Goal: Book appointment/travel/reservation

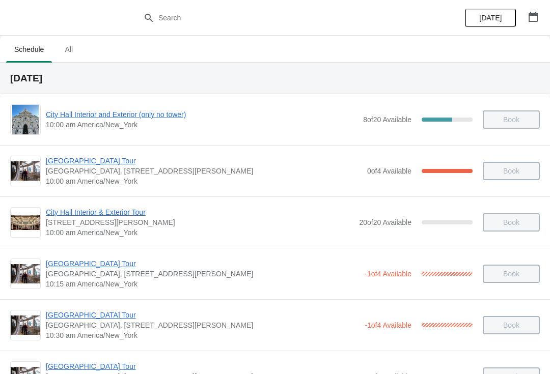
click at [486, 18] on span "[DATE]" at bounding box center [490, 18] width 22 height 8
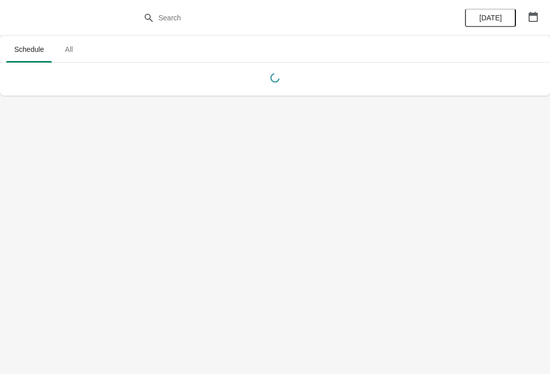
click at [529, 14] on icon "button" at bounding box center [532, 17] width 9 height 10
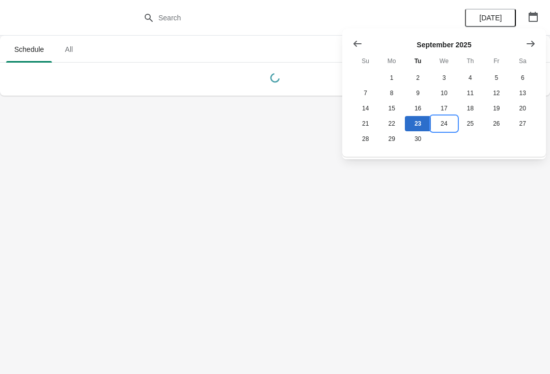
click at [447, 126] on button "24" at bounding box center [444, 123] width 26 height 15
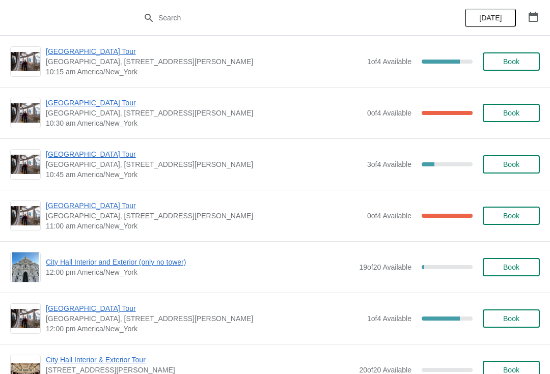
scroll to position [211, 0]
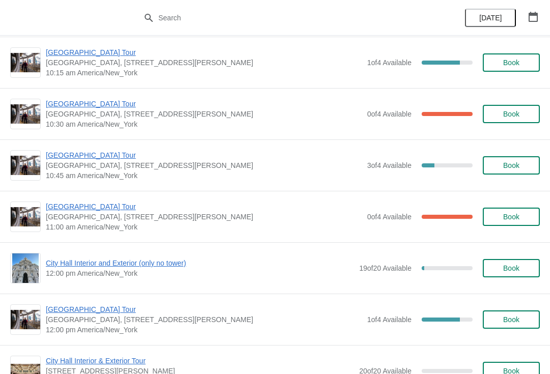
click at [504, 157] on button "Book" at bounding box center [511, 165] width 57 height 18
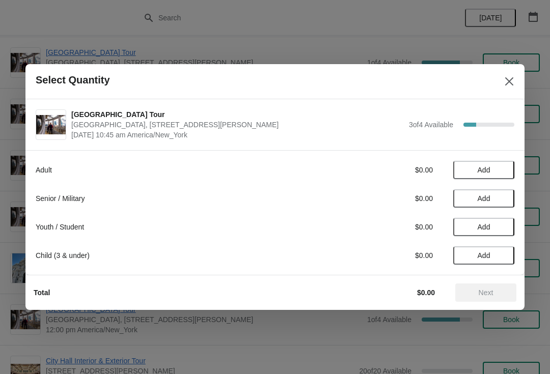
click at [491, 170] on span "Add" at bounding box center [483, 170] width 43 height 8
click at [474, 234] on button "Add" at bounding box center [483, 227] width 61 height 18
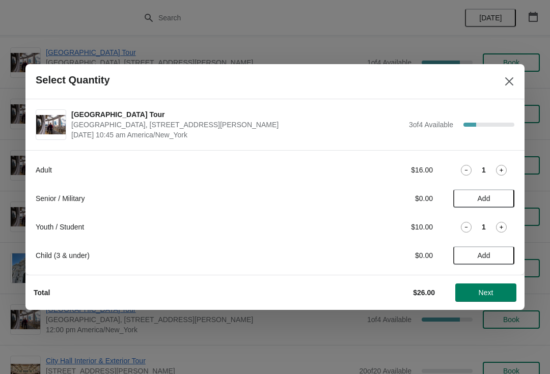
click at [488, 292] on span "Next" at bounding box center [486, 293] width 15 height 8
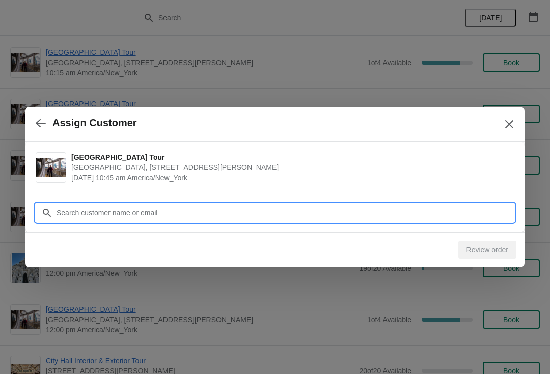
click at [76, 207] on input "Customer" at bounding box center [285, 213] width 458 height 18
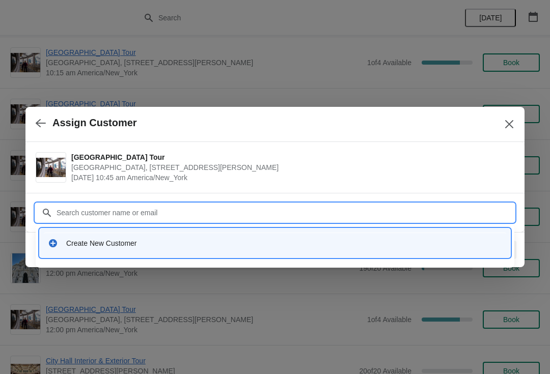
click at [75, 246] on div "Create New Customer" at bounding box center [284, 243] width 436 height 10
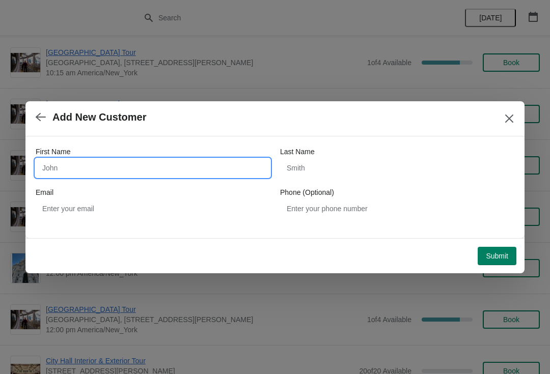
click at [70, 170] on input "First Name" at bounding box center [153, 168] width 234 height 18
type input "[PERSON_NAME]"
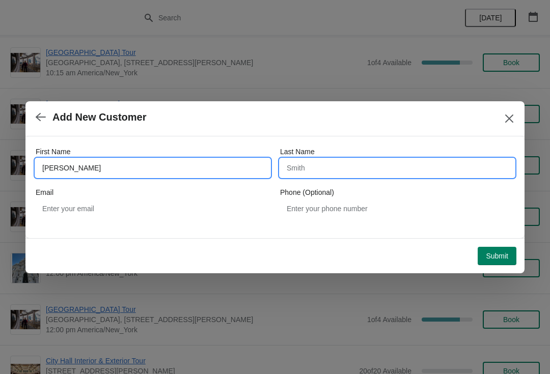
click at [318, 165] on input "Last Name" at bounding box center [397, 168] width 234 height 18
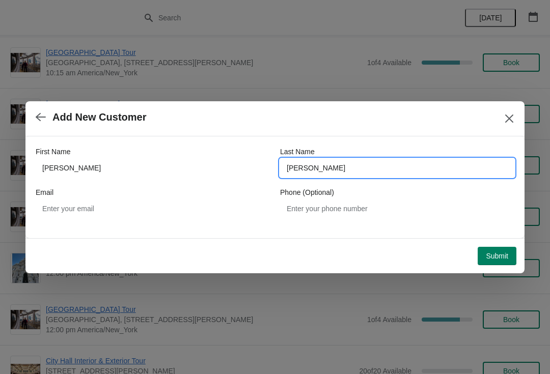
type input "[PERSON_NAME]"
click at [503, 253] on span "Submit" at bounding box center [497, 256] width 22 height 8
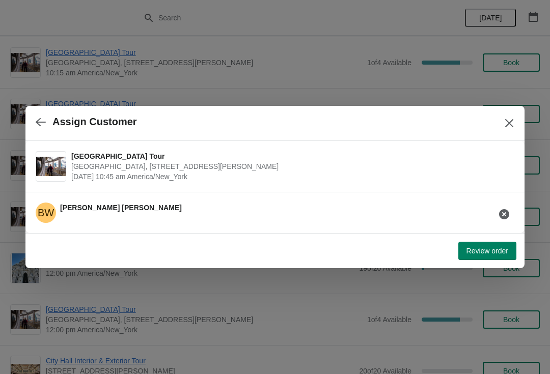
click at [487, 257] on button "Review order" at bounding box center [487, 251] width 58 height 18
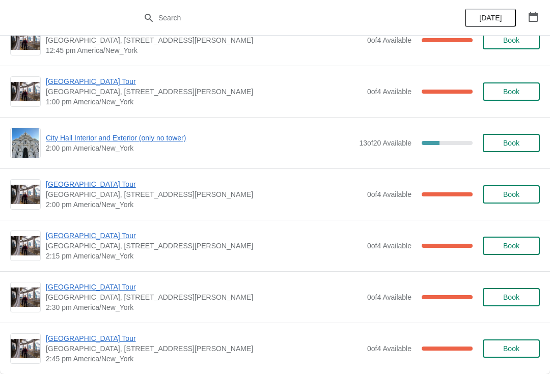
scroll to position [697, 0]
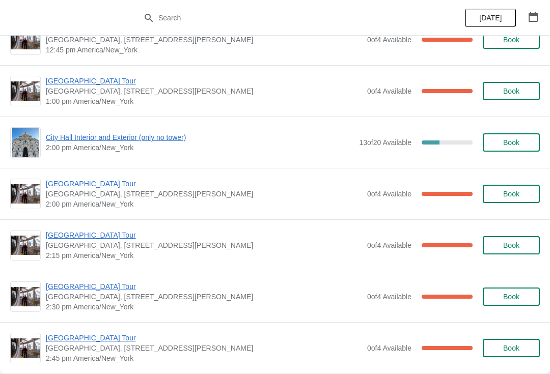
click at [79, 138] on span "City Hall Interior and Exterior (only no tower)" at bounding box center [200, 137] width 308 height 10
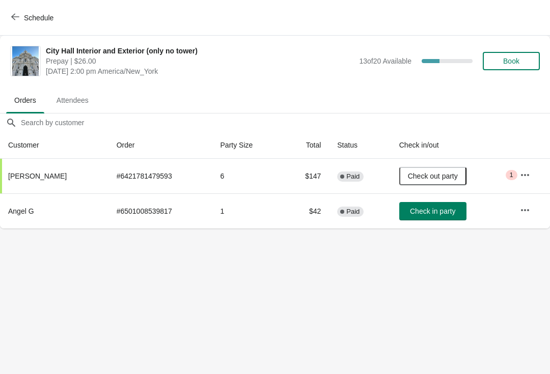
click at [518, 66] on button "Book" at bounding box center [511, 61] width 57 height 18
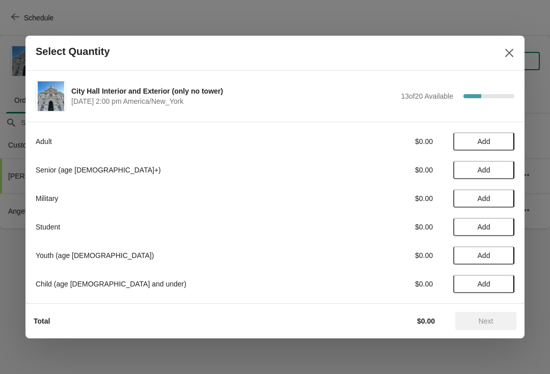
click at [475, 137] on button "Add" at bounding box center [483, 141] width 61 height 18
click at [490, 229] on span "Add" at bounding box center [484, 227] width 13 height 8
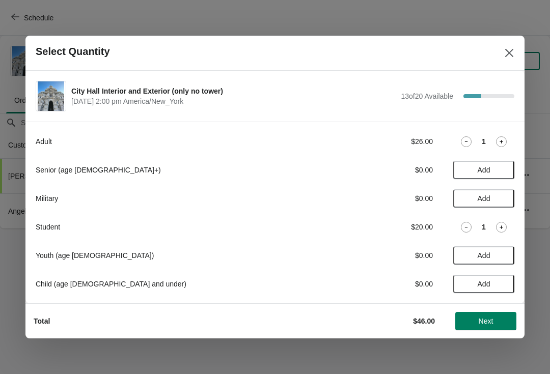
click at [487, 322] on span "Next" at bounding box center [486, 321] width 15 height 8
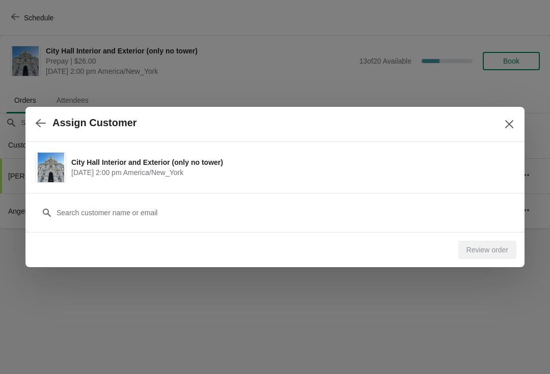
click at [89, 202] on div "Customer" at bounding box center [275, 207] width 479 height 29
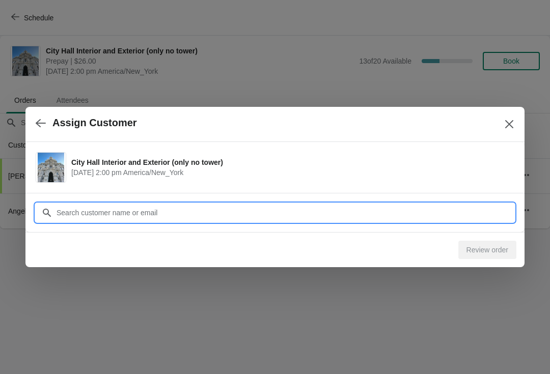
click at [80, 209] on input "Customer" at bounding box center [285, 213] width 458 height 18
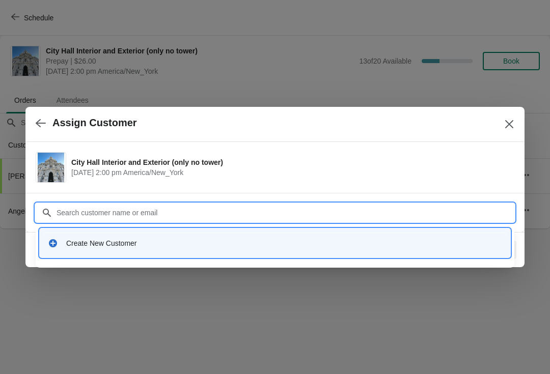
click at [91, 249] on div "Create New Customer" at bounding box center [275, 243] width 462 height 21
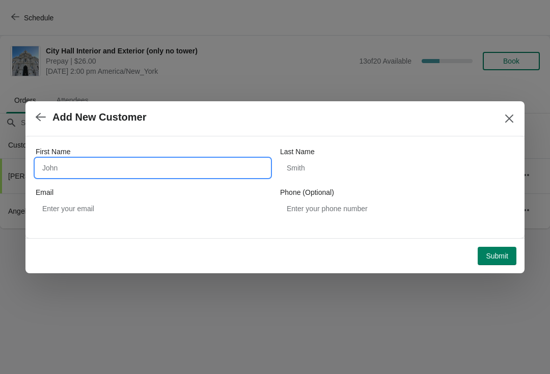
click at [56, 175] on input "First Name" at bounding box center [153, 168] width 234 height 18
type input "[PERSON_NAME]"
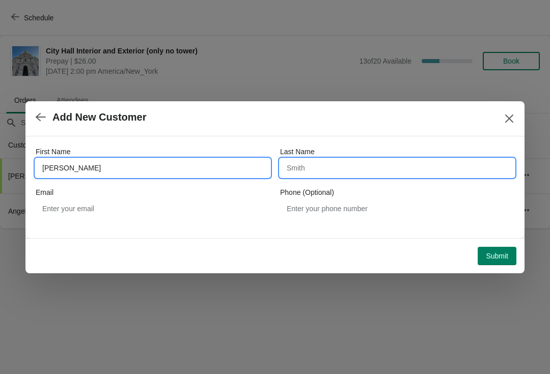
click at [307, 169] on input "Last Name" at bounding box center [397, 168] width 234 height 18
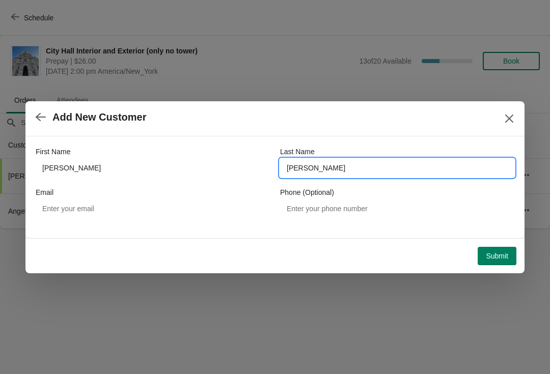
type input "[PERSON_NAME]"
click at [490, 258] on span "Submit" at bounding box center [497, 256] width 22 height 8
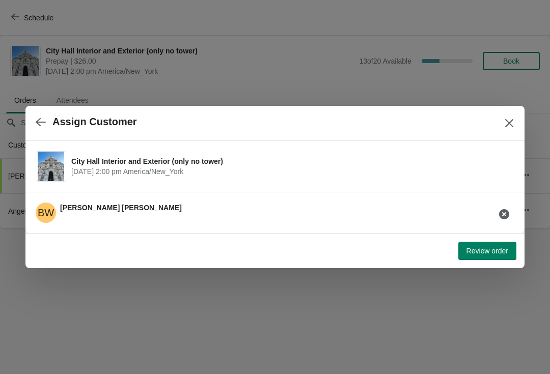
click at [504, 128] on icon "Close" at bounding box center [509, 123] width 10 height 10
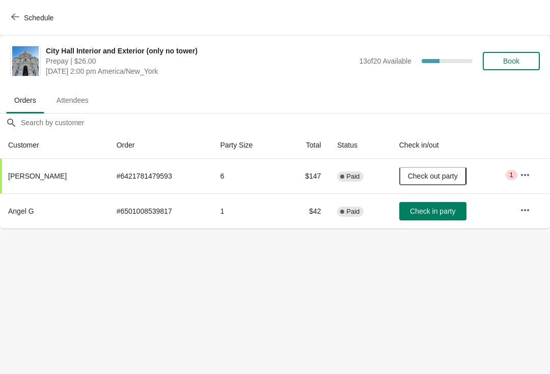
click at [18, 13] on icon "button" at bounding box center [15, 17] width 8 height 8
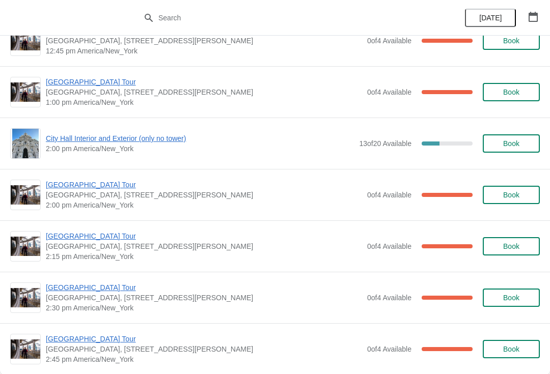
scroll to position [695, 0]
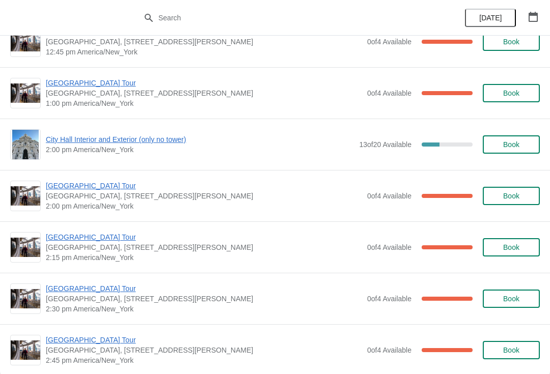
click at [72, 143] on span "City Hall Interior and Exterior (only no tower)" at bounding box center [200, 139] width 308 height 10
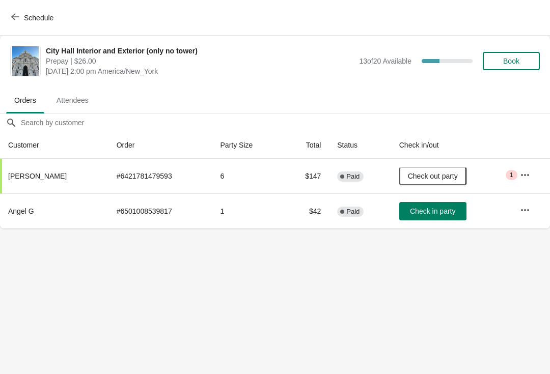
scroll to position [0, 0]
click at [514, 58] on span "Book" at bounding box center [511, 61] width 16 height 8
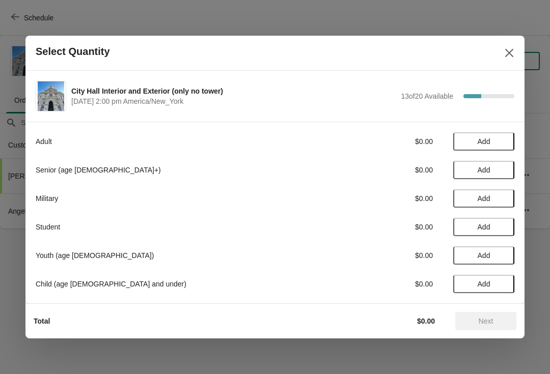
click at [494, 142] on span "Add" at bounding box center [483, 141] width 43 height 8
click at [506, 136] on icon at bounding box center [501, 141] width 11 height 11
click at [489, 326] on button "Next" at bounding box center [485, 321] width 61 height 18
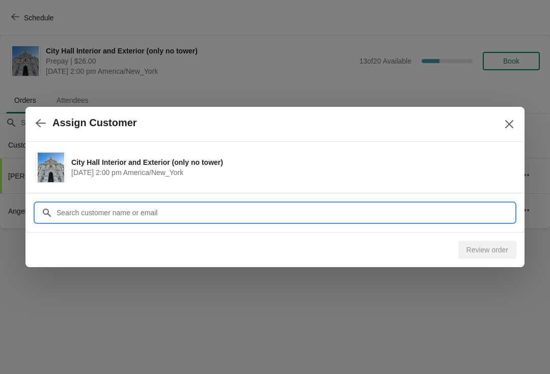
click at [78, 213] on input "Customer" at bounding box center [285, 213] width 458 height 18
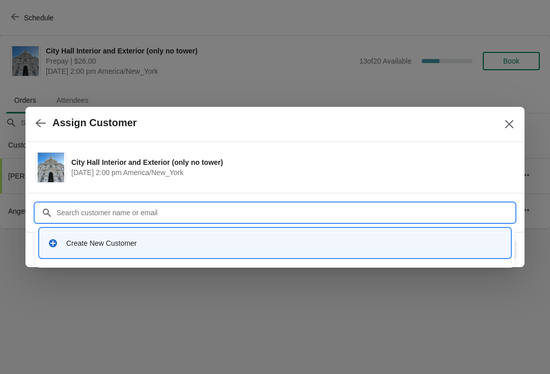
click at [69, 248] on div "Create New Customer" at bounding box center [275, 243] width 462 height 21
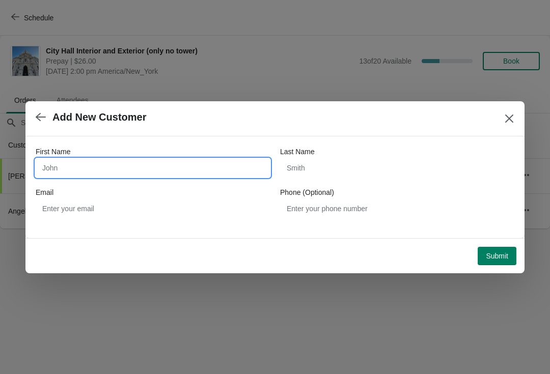
click at [59, 167] on input "First Name" at bounding box center [153, 168] width 234 height 18
type input "[PERSON_NAME]"
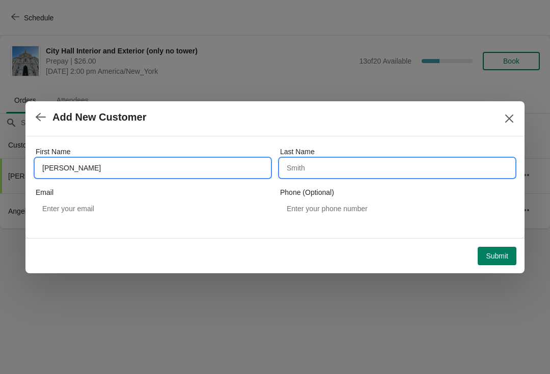
click at [323, 172] on input "Last Name" at bounding box center [397, 168] width 234 height 18
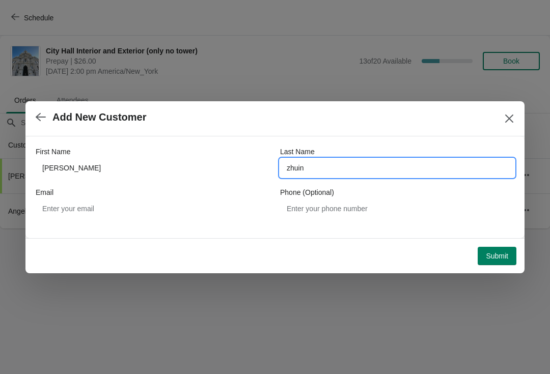
type input "zhuin"
click at [501, 248] on button "Submit" at bounding box center [497, 256] width 39 height 18
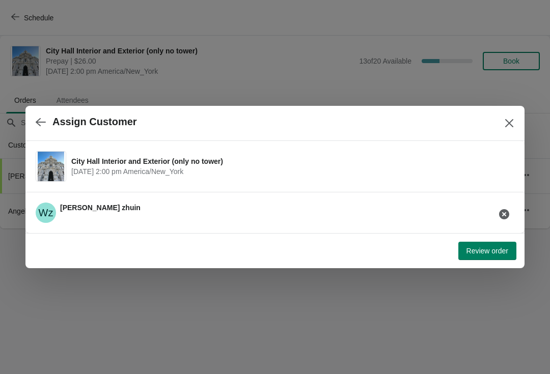
click at [480, 242] on button "Review order" at bounding box center [487, 251] width 58 height 18
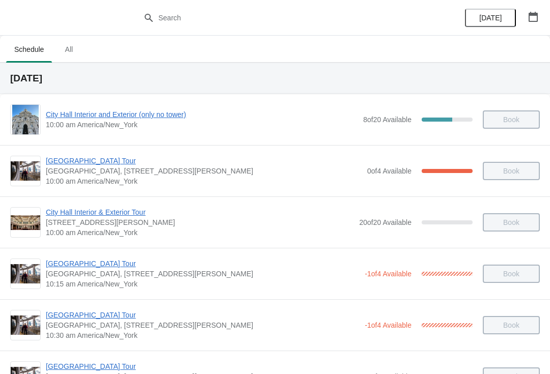
click at [532, 17] on icon "button" at bounding box center [533, 17] width 10 height 10
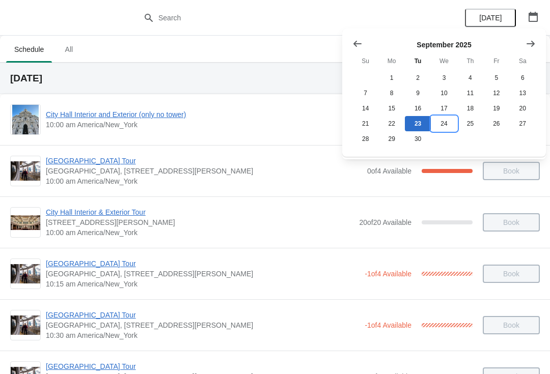
click at [443, 121] on button "24" at bounding box center [444, 123] width 26 height 15
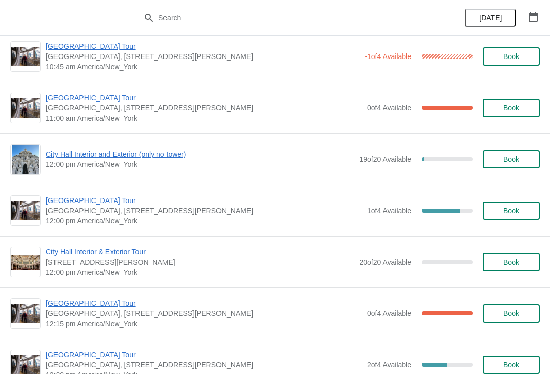
scroll to position [320, 0]
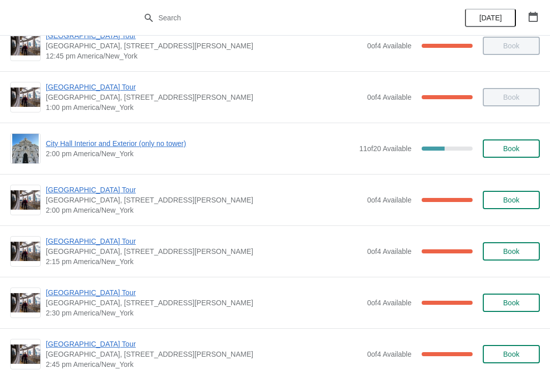
scroll to position [690, 0]
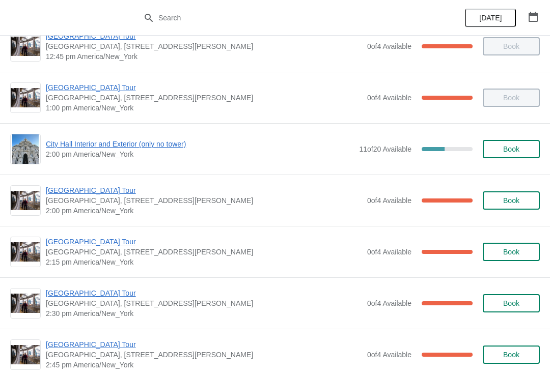
click at [91, 194] on span "[GEOGRAPHIC_DATA] Tour" at bounding box center [204, 190] width 316 height 10
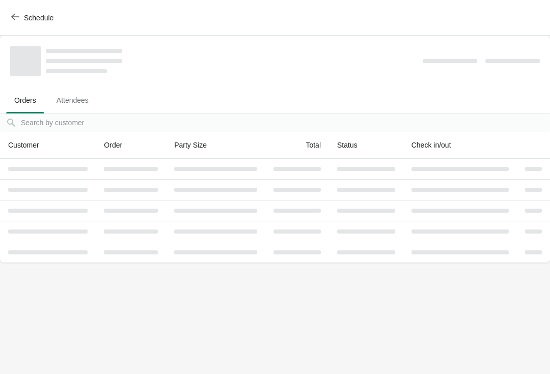
scroll to position [0, 0]
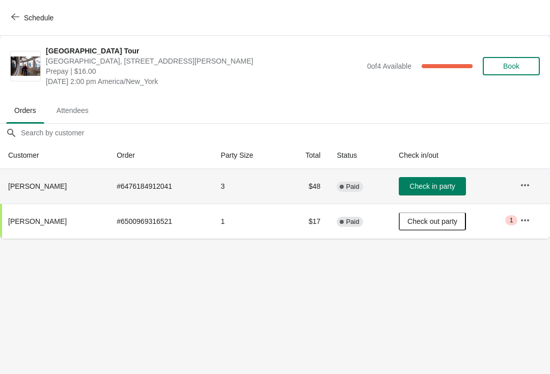
click at [446, 174] on td "Check in party" at bounding box center [450, 186] width 121 height 35
click at [444, 186] on span "Check in party" at bounding box center [431, 186] width 45 height 8
click at [10, 9] on button "Schedule" at bounding box center [33, 18] width 57 height 18
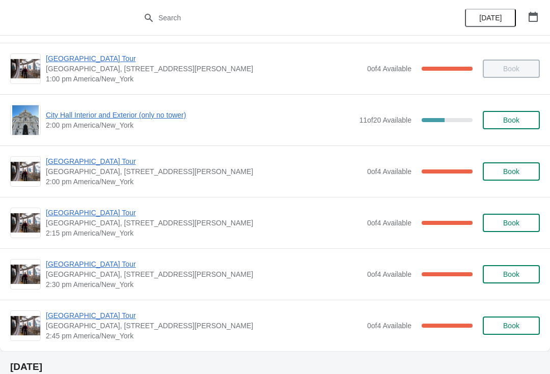
scroll to position [724, 0]
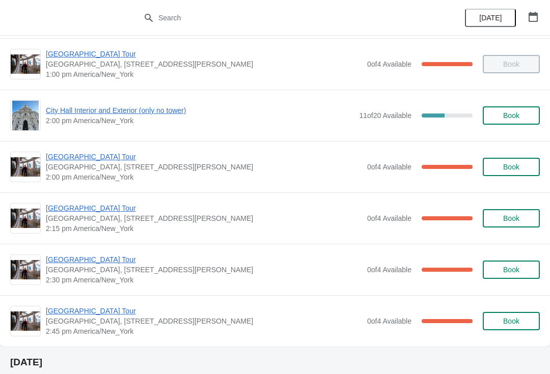
click at [63, 160] on span "[GEOGRAPHIC_DATA] Tour" at bounding box center [204, 157] width 316 height 10
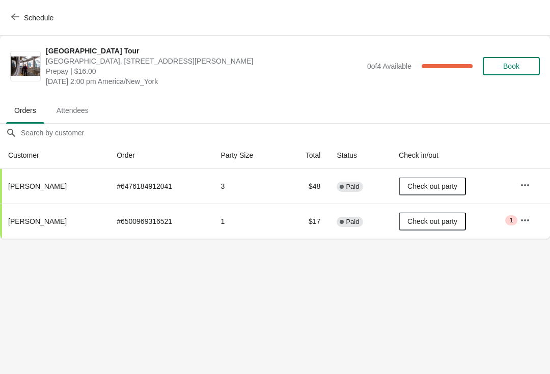
scroll to position [0, 1]
click at [10, 16] on button "Schedule" at bounding box center [33, 18] width 57 height 18
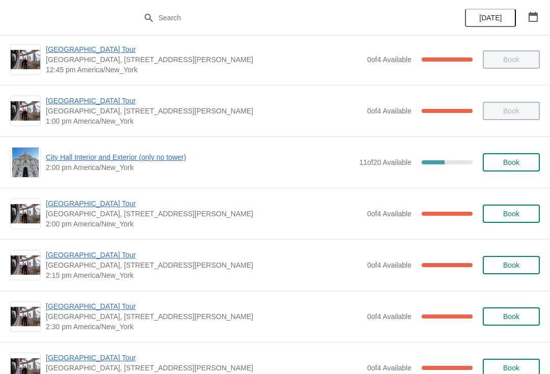
scroll to position [696, 0]
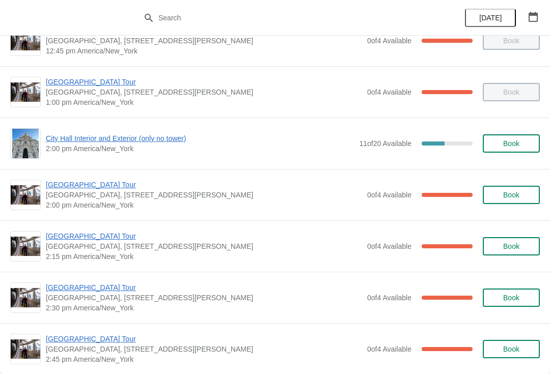
click at [46, 265] on div "City Hall Tower Tour City Hall Visitor Center, 1400 John F Kennedy Boulevard Su…" at bounding box center [275, 245] width 550 height 51
click at [68, 236] on span "[GEOGRAPHIC_DATA] Tour" at bounding box center [204, 236] width 316 height 10
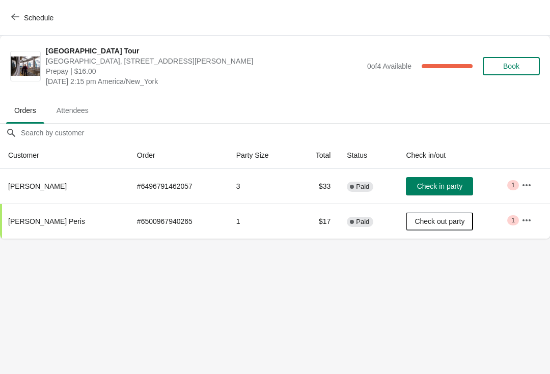
click at [15, 9] on button "Schedule" at bounding box center [33, 18] width 57 height 18
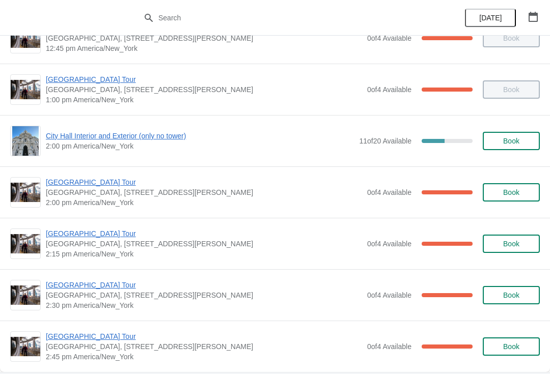
scroll to position [699, 0]
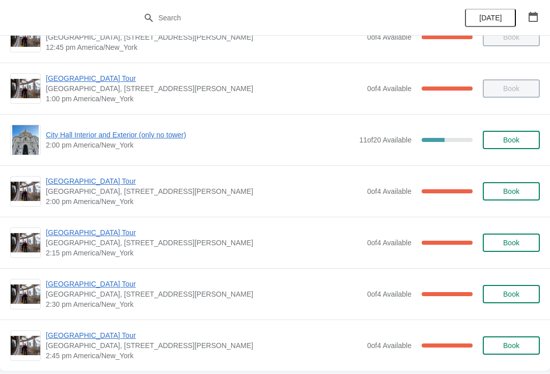
click at [77, 179] on span "[GEOGRAPHIC_DATA] Tour" at bounding box center [204, 181] width 316 height 10
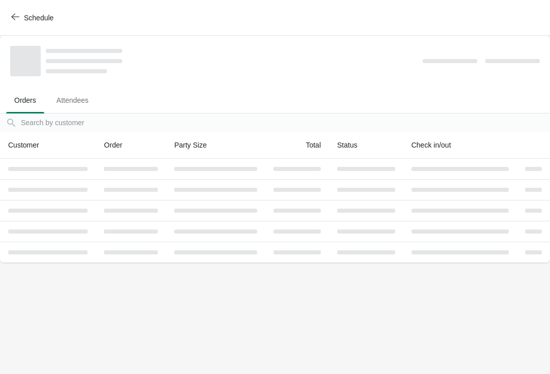
scroll to position [0, 0]
